Goal: Task Accomplishment & Management: Complete application form

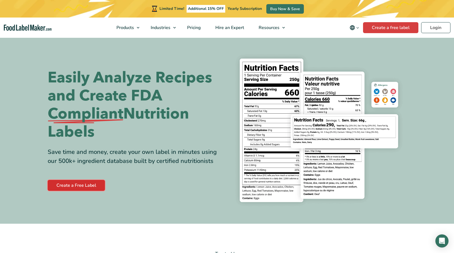
click at [79, 188] on link "Create a Free Label" at bounding box center [76, 185] width 57 height 11
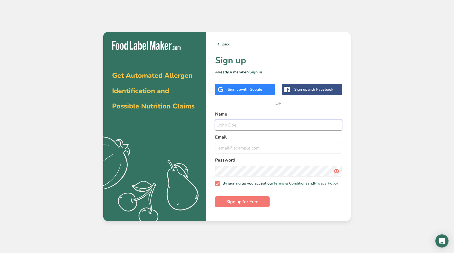
click at [279, 125] on input "text" at bounding box center [278, 125] width 127 height 11
type input "D. [PERSON_NAME]"
type input "[EMAIL_ADDRESS][DOMAIN_NAME]"
drag, startPoint x: 223, startPoint y: 125, endPoint x: 215, endPoint y: 124, distance: 7.7
click at [215, 124] on input "D. [PERSON_NAME]" at bounding box center [278, 125] width 127 height 11
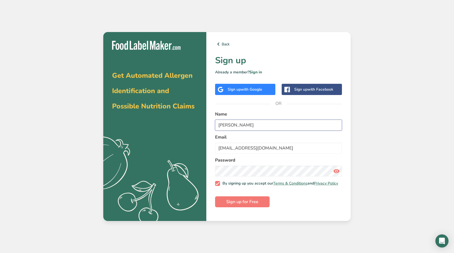
type input "[PERSON_NAME]"
click at [337, 172] on icon at bounding box center [336, 171] width 7 height 10
click at [237, 204] on span "Sign up for Free" at bounding box center [242, 202] width 32 height 7
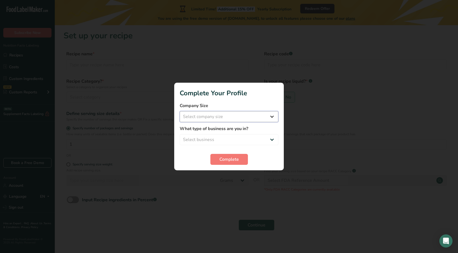
click at [273, 117] on select "Select company size Fewer than 10 Employees 10 to 50 Employees 51 to 500 Employ…" at bounding box center [229, 116] width 99 height 11
select select "1"
click at [180, 111] on select "Select company size Fewer than 10 Employees 10 to 50 Employees 51 to 500 Employ…" at bounding box center [229, 116] width 99 height 11
click at [269, 140] on select "Select business Packaged Food Manufacturer Restaurant & Cafe Bakery Meal Plans …" at bounding box center [229, 139] width 99 height 11
select select "8"
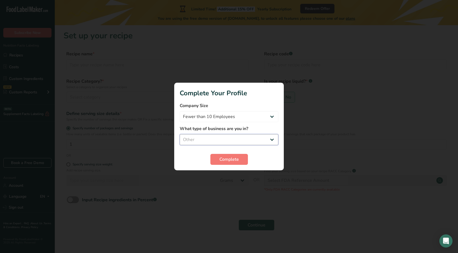
click at [180, 134] on select "Select business Packaged Food Manufacturer Restaurant & Cafe Bakery Meal Plans …" at bounding box center [229, 139] width 99 height 11
click at [223, 164] on button "Complete" at bounding box center [229, 159] width 38 height 11
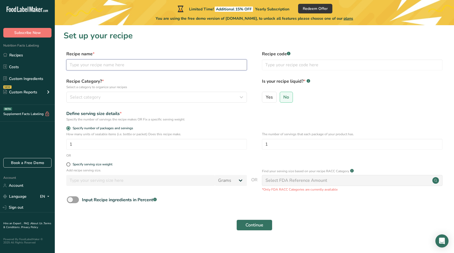
click at [209, 66] on input "text" at bounding box center [156, 64] width 181 height 11
type input "Apple Crisp"
click at [303, 67] on input "text" at bounding box center [352, 64] width 181 height 11
type input "DES"
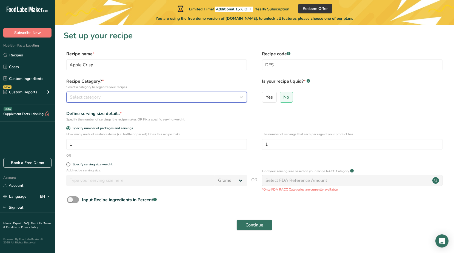
click at [240, 96] on icon "button" at bounding box center [241, 97] width 7 height 10
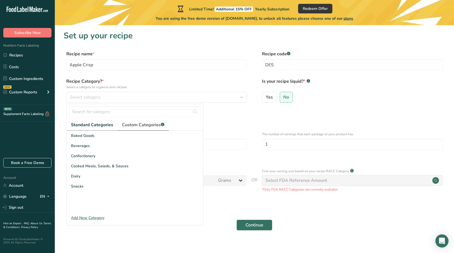
click at [134, 126] on span "Custom Categories .a-a{fill:#347362;}.b-a{fill:#fff;}" at bounding box center [143, 125] width 42 height 7
click at [89, 217] on div "Add New Category" at bounding box center [135, 218] width 136 height 6
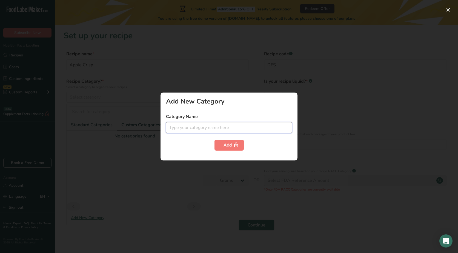
click at [181, 127] on input "text" at bounding box center [229, 127] width 126 height 11
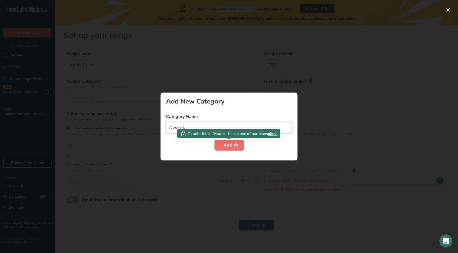
type input "Deserts"
click at [231, 145] on div "Add" at bounding box center [229, 145] width 11 height 7
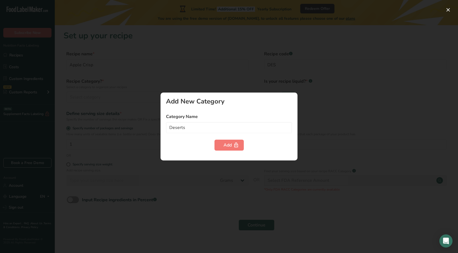
click at [133, 151] on div at bounding box center [229, 126] width 458 height 253
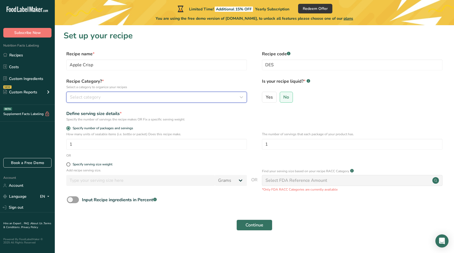
click at [85, 98] on span "Select category" at bounding box center [85, 97] width 31 height 7
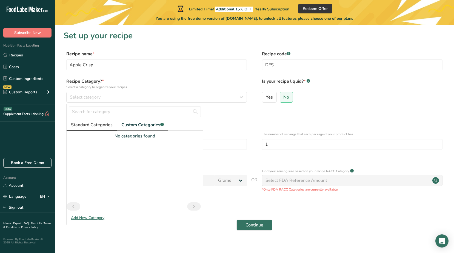
click at [102, 127] on span "Standard Categories" at bounding box center [92, 125] width 42 height 7
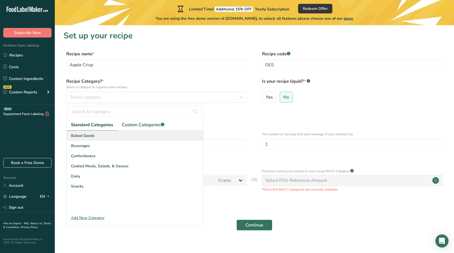
click at [84, 136] on span "Baked Goods" at bounding box center [83, 136] width 24 height 6
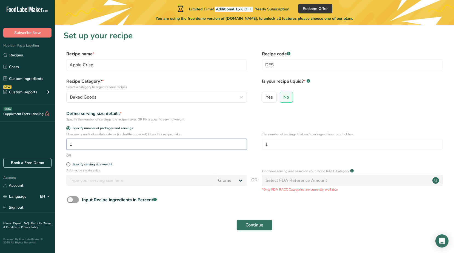
click at [82, 142] on input "1" at bounding box center [156, 144] width 181 height 11
type input "12"
click at [284, 100] on span "No" at bounding box center [286, 97] width 6 height 5
click at [284, 99] on input "No" at bounding box center [282, 97] width 4 height 4
drag, startPoint x: 267, startPoint y: 145, endPoint x: 258, endPoint y: 145, distance: 9.3
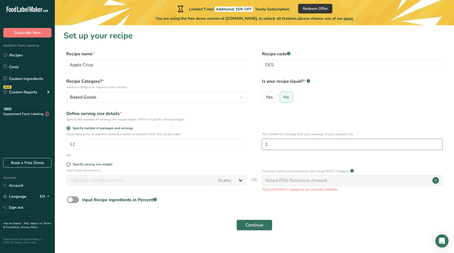
click at [258, 145] on div "How many units of sealable items (i.e. bottle or packet) Does this recipe make.…" at bounding box center [255, 142] width 382 height 21
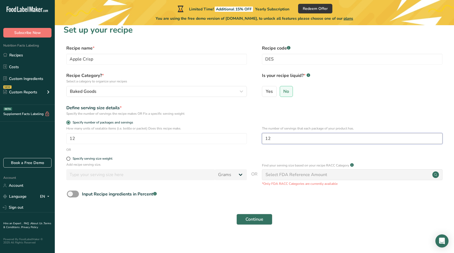
scroll to position [7, 0]
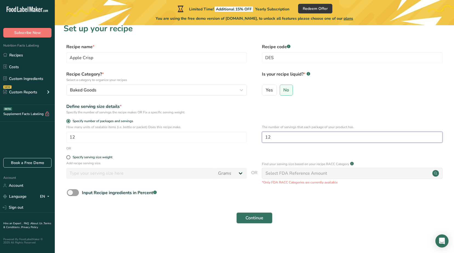
type input "12"
click at [260, 219] on span "Continue" at bounding box center [254, 218] width 18 height 7
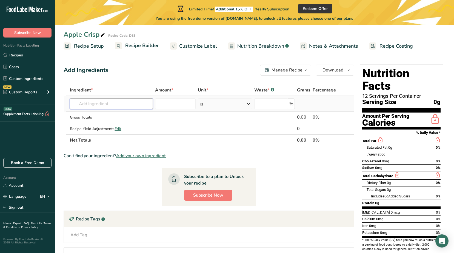
click at [90, 103] on input "text" at bounding box center [111, 103] width 83 height 11
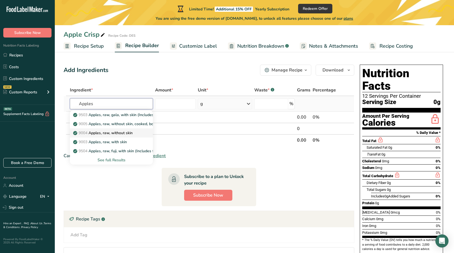
type input "Apples"
click at [102, 131] on p "9004 Apples, raw, without skin" at bounding box center [103, 133] width 58 height 6
type input "Apples, raw, without skin"
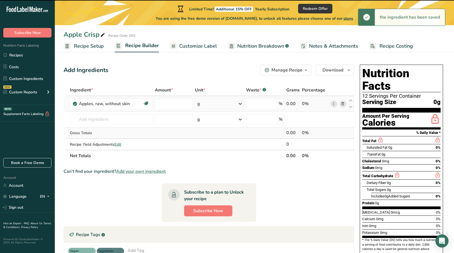
type input "0"
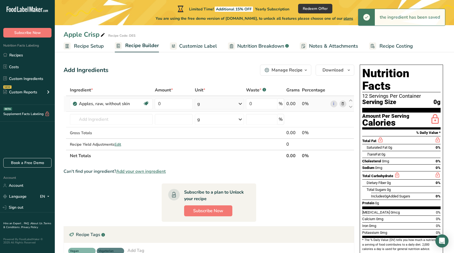
click at [241, 103] on icon at bounding box center [240, 104] width 7 height 10
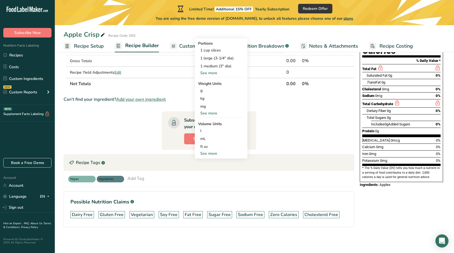
scroll to position [73, 0]
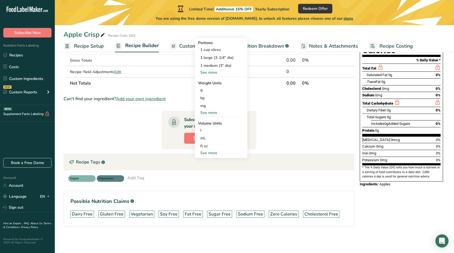
click at [213, 153] on div "See more" at bounding box center [221, 153] width 46 height 6
select select "22"
click at [205, 170] on div "cup" at bounding box center [221, 170] width 42 height 6
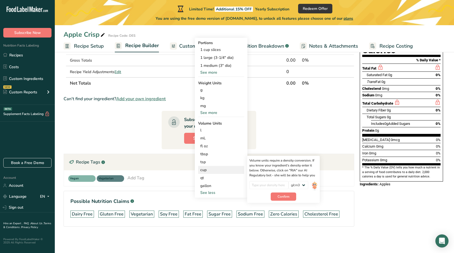
click at [204, 171] on div "cup" at bounding box center [221, 170] width 42 height 6
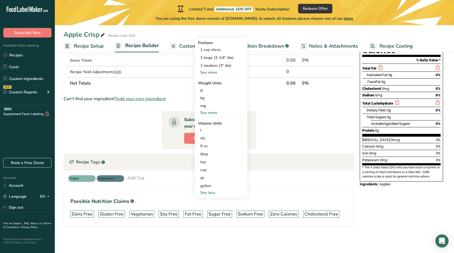
click at [264, 125] on section "Ingredient * Amount * Unit * Waste * .a-a{fill:#347362;}.b-a{fill:#fff;} Grams …" at bounding box center [209, 124] width 291 height 224
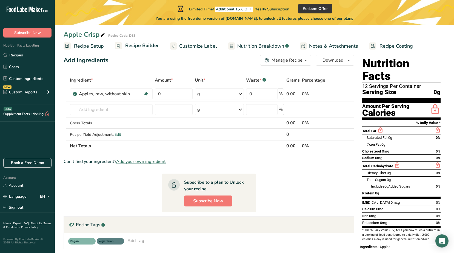
scroll to position [0, 0]
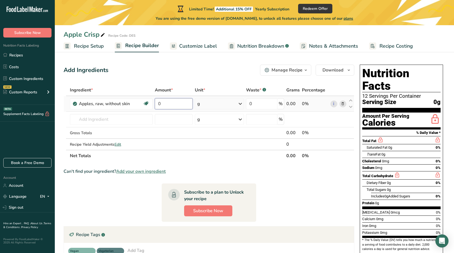
click at [165, 104] on input "0" at bounding box center [174, 103] width 38 height 11
type input "6"
click at [240, 102] on div "Ingredient * Amount * Unit * Waste * .a-a{fill:#347362;}.b-a{fill:#fff;} Grams …" at bounding box center [209, 122] width 291 height 77
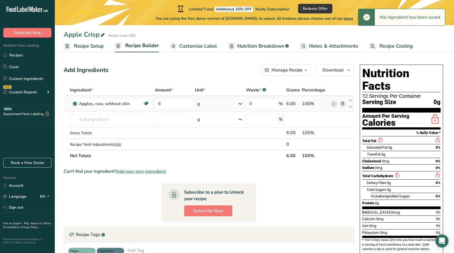
click at [209, 100] on div "g" at bounding box center [219, 103] width 49 height 11
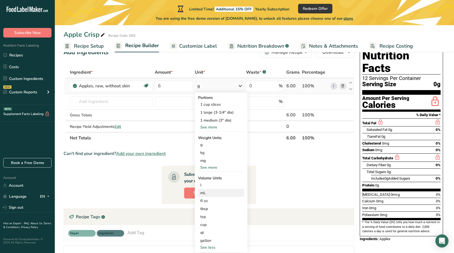
scroll to position [27, 0]
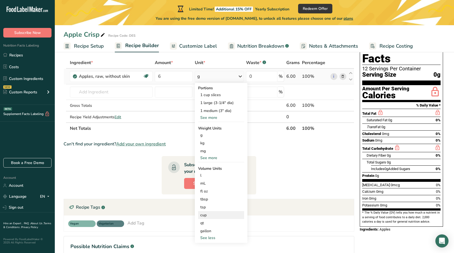
click at [203, 214] on div "cup" at bounding box center [221, 215] width 42 height 6
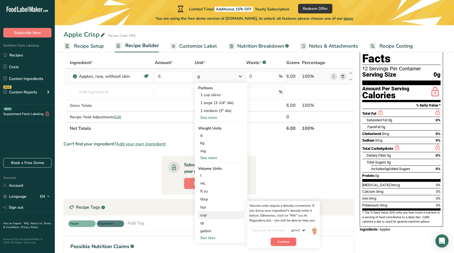
click at [290, 241] on button "Confirm" at bounding box center [283, 242] width 25 height 8
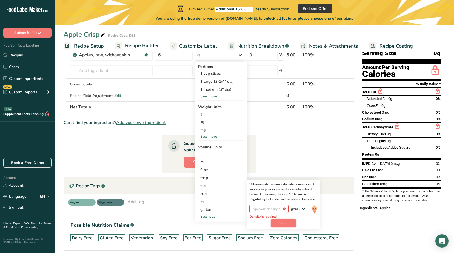
scroll to position [55, 0]
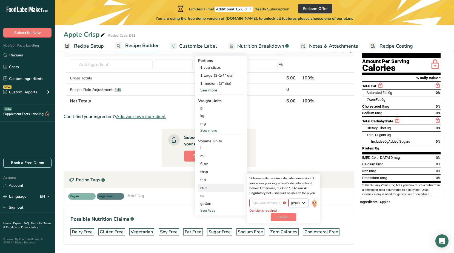
click at [305, 203] on select "lb/ft3 g/cm3" at bounding box center [298, 203] width 20 height 8
select select "23"
click at [288, 199] on select "lb/ft3 g/cm3" at bounding box center [298, 203] width 20 height 8
click at [286, 213] on button "Confirm" at bounding box center [283, 217] width 25 height 8
click at [267, 204] on input "number" at bounding box center [268, 203] width 39 height 8
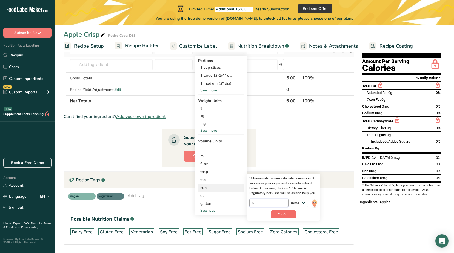
type input "5"
click at [277, 214] on button "Confirm" at bounding box center [283, 214] width 25 height 8
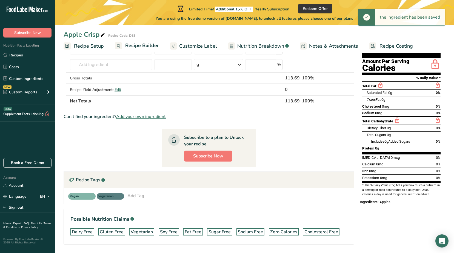
scroll to position [0, 0]
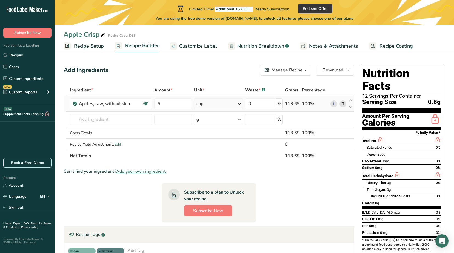
click at [239, 103] on icon at bounding box center [239, 104] width 7 height 10
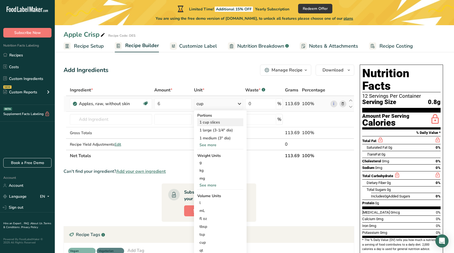
click at [209, 123] on div "1 cup slices" at bounding box center [220, 122] width 46 height 8
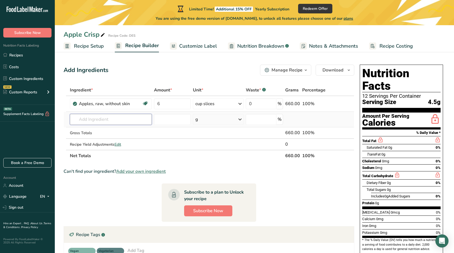
click at [110, 120] on input "text" at bounding box center [111, 119] width 82 height 11
click at [303, 71] on span "button" at bounding box center [305, 70] width 7 height 7
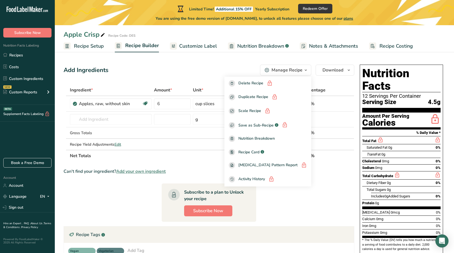
click at [216, 70] on div "Add Ingredients Manage Recipe Delete Recipe Duplicate Recipe Scale Recipe Save …" at bounding box center [209, 70] width 291 height 11
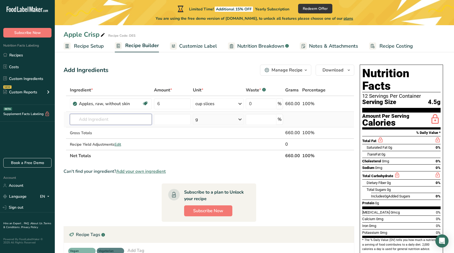
click at [94, 119] on input "text" at bounding box center [111, 119] width 82 height 11
type input "1"
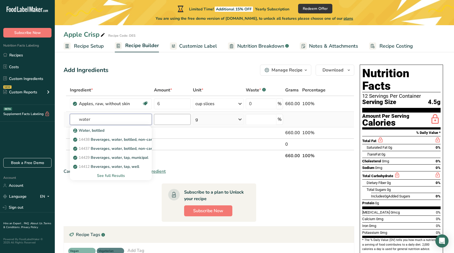
type input "water"
click at [171, 119] on input "number" at bounding box center [172, 119] width 37 height 11
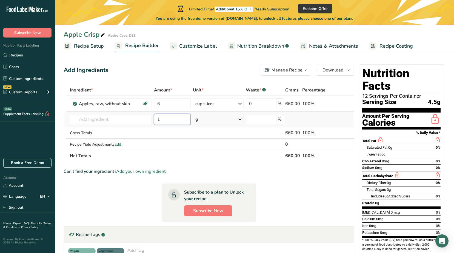
type input "1"
click at [237, 118] on div "g" at bounding box center [218, 119] width 50 height 11
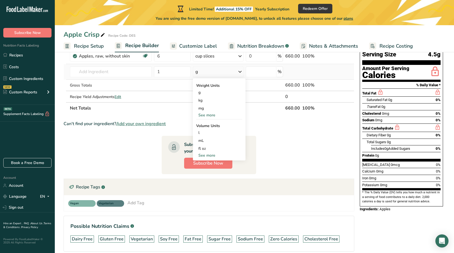
scroll to position [55, 0]
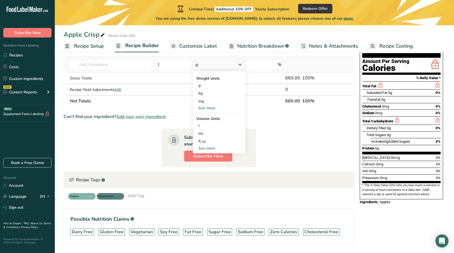
click at [204, 149] on div "See more" at bounding box center [219, 148] width 46 height 6
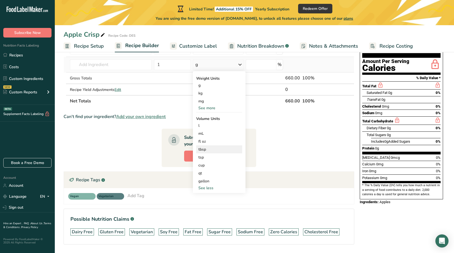
click at [202, 151] on div "tbsp" at bounding box center [219, 150] width 42 height 6
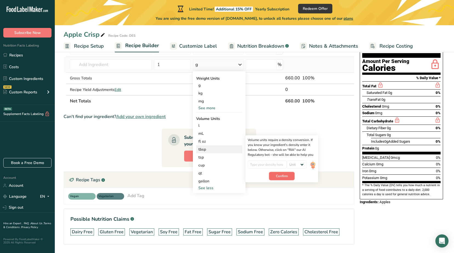
click at [291, 172] on button "Confirm" at bounding box center [281, 176] width 25 height 8
click at [299, 164] on select "Unit lb/ft3 g/cm3" at bounding box center [294, 165] width 20 height 8
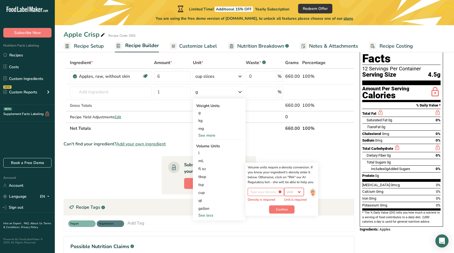
scroll to position [0, 0]
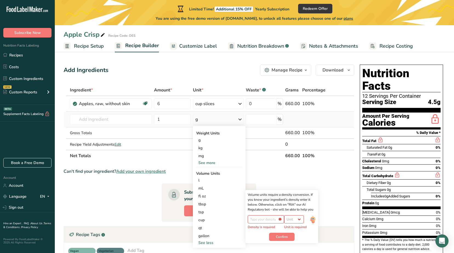
click at [205, 163] on div "See more" at bounding box center [219, 163] width 46 height 6
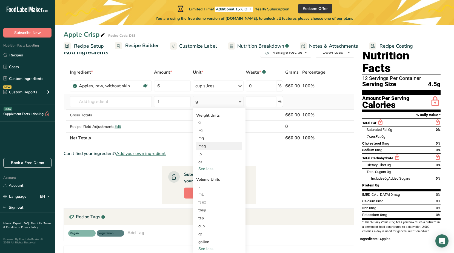
scroll to position [27, 0]
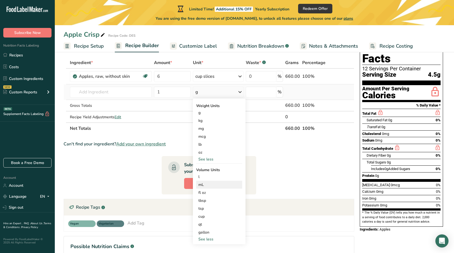
click at [209, 161] on div "See less" at bounding box center [219, 159] width 46 height 6
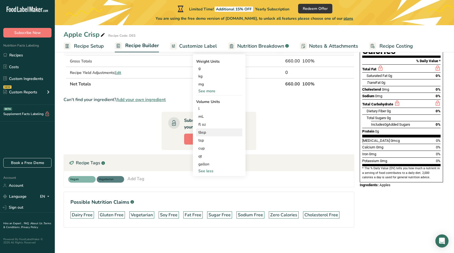
scroll to position [73, 0]
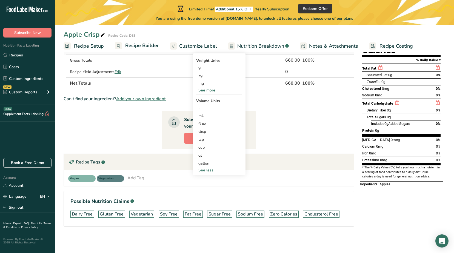
click at [209, 170] on div "See less" at bounding box center [219, 170] width 46 height 6
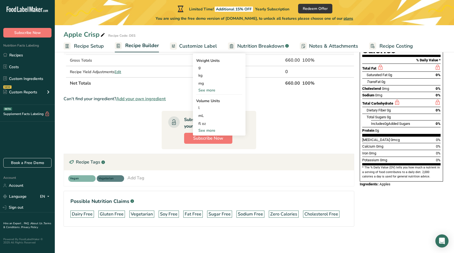
click at [211, 129] on div "See more" at bounding box center [219, 131] width 46 height 6
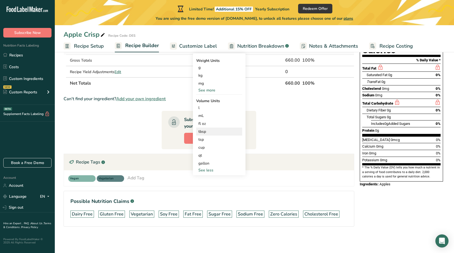
click at [202, 133] on div "tbsp" at bounding box center [219, 132] width 42 height 6
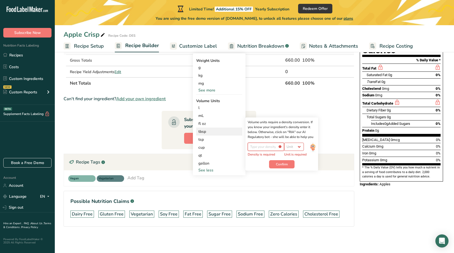
click at [280, 146] on input "number" at bounding box center [266, 147] width 36 height 8
type input "1"
click at [300, 146] on select "Unit lb/ft3 g/cm3" at bounding box center [294, 147] width 20 height 8
select select "23"
click at [287, 143] on select "Unit lb/ft3 g/cm3" at bounding box center [294, 147] width 20 height 8
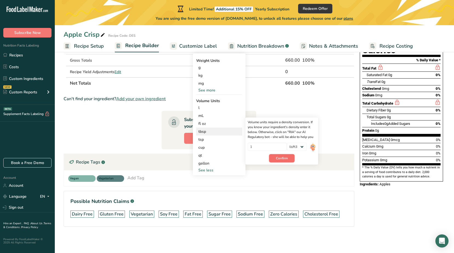
click at [287, 159] on span "Confirm" at bounding box center [282, 158] width 12 height 5
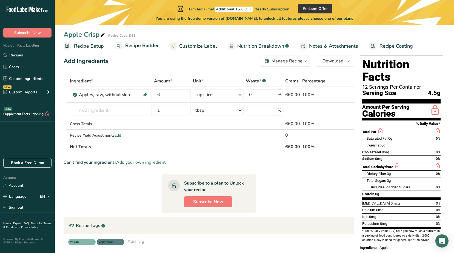
scroll to position [0, 0]
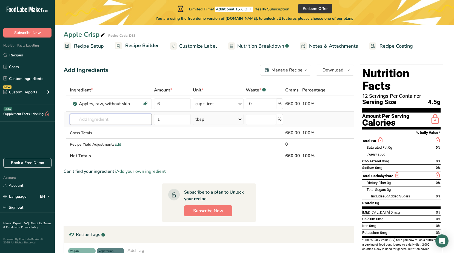
click at [125, 119] on input "text" at bounding box center [111, 119] width 82 height 11
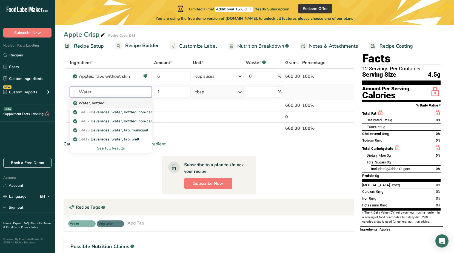
scroll to position [55, 0]
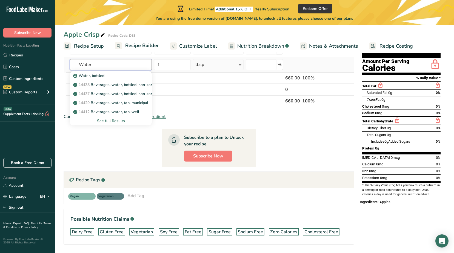
type input "Water"
click at [107, 122] on div "See full Results" at bounding box center [110, 121] width 73 height 6
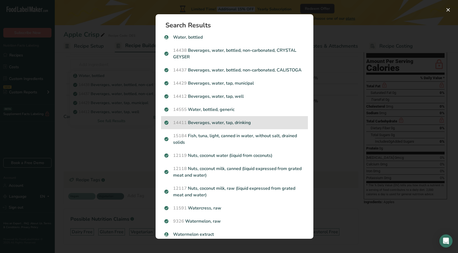
click at [196, 126] on p "14411 Beverages, water, tap, drinking" at bounding box center [234, 122] width 140 height 7
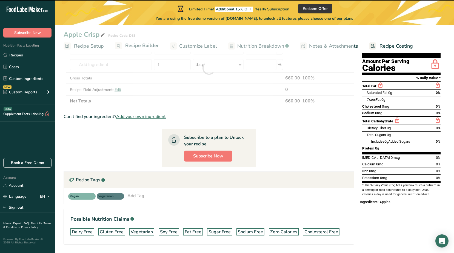
type input "0"
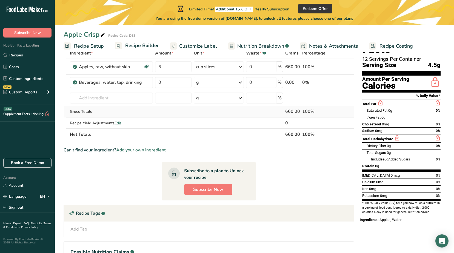
scroll to position [27, 0]
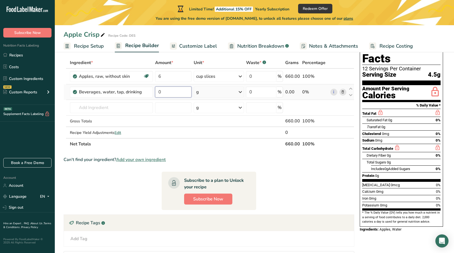
click at [170, 91] on input "0" at bounding box center [173, 92] width 36 height 11
type input "1"
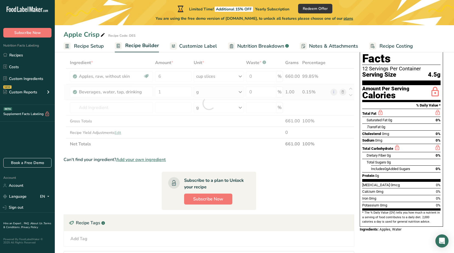
click at [206, 93] on div "Ingredient * Amount * Unit * Waste * .a-a{fill:#347362;}.b-a{fill:#fff;} Grams …" at bounding box center [209, 103] width 291 height 93
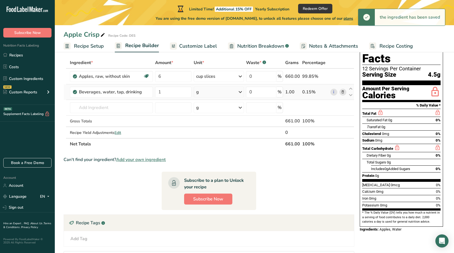
click at [240, 93] on icon at bounding box center [240, 92] width 7 height 10
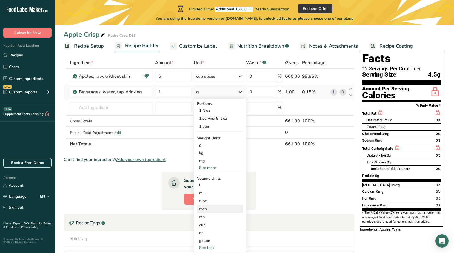
click at [202, 211] on div "tbsp" at bounding box center [220, 209] width 42 height 6
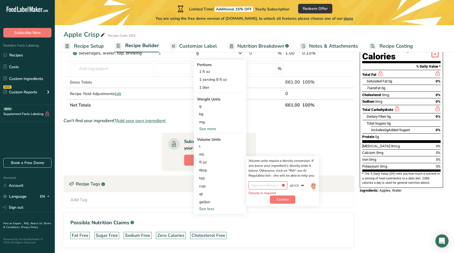
scroll to position [60, 0]
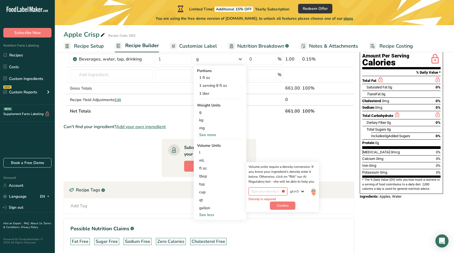
click at [76, 43] on span "Recipe Setup" at bounding box center [89, 45] width 30 height 7
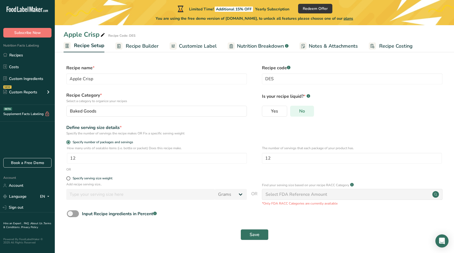
click at [299, 111] on span "No" at bounding box center [302, 110] width 6 height 5
click at [294, 111] on input "No" at bounding box center [292, 111] width 4 height 4
